Goal: Information Seeking & Learning: Learn about a topic

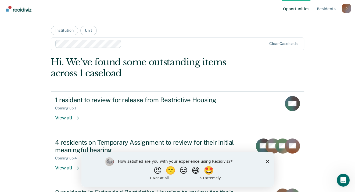
click at [347, 9] on div "D" at bounding box center [347, 8] width 9 height 9
click at [321, 35] on link "How it works" at bounding box center [325, 33] width 35 height 5
click at [347, 8] on div "D" at bounding box center [347, 8] width 9 height 9
click at [320, 33] on link "How it works" at bounding box center [325, 33] width 35 height 5
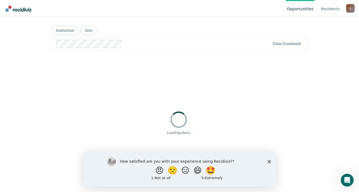
click at [353, 9] on div "D" at bounding box center [351, 8] width 9 height 9
click at [320, 43] on link "Log Out" at bounding box center [329, 42] width 35 height 5
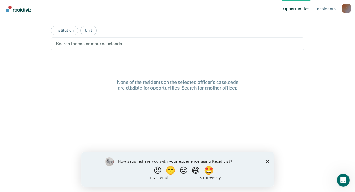
click at [268, 161] on icon "Close survey" at bounding box center [267, 161] width 3 height 3
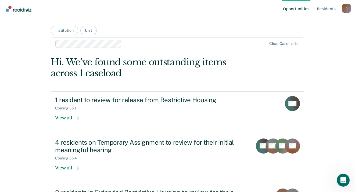
click at [239, 5] on nav "Opportunities Resident s [PERSON_NAME][EMAIL_ADDRESS][PERSON_NAME][DOMAIN_NAME]…" at bounding box center [177, 8] width 347 height 17
drag, startPoint x: 347, startPoint y: 10, endPoint x: 211, endPoint y: 2, distance: 136.2
click at [211, 2] on nav "Opportunities Resident s [PERSON_NAME][EMAIL_ADDRESS][PERSON_NAME][DOMAIN_NAME]…" at bounding box center [177, 8] width 347 height 17
click at [345, 8] on div "D" at bounding box center [347, 8] width 9 height 9
click at [347, 5] on div "D" at bounding box center [347, 8] width 9 height 9
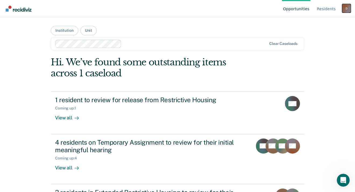
click at [346, 8] on div "D" at bounding box center [347, 8] width 9 height 9
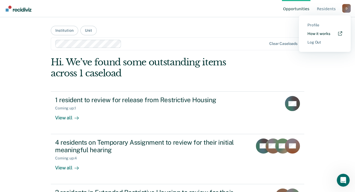
click at [314, 32] on link "How it works" at bounding box center [325, 33] width 35 height 5
